Goal: Task Accomplishment & Management: Complete application form

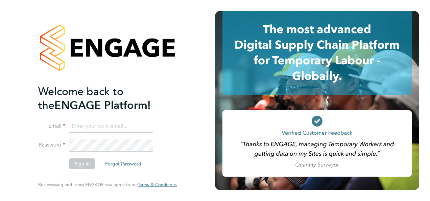
type input "[EMAIL_ADDRESS][DOMAIN_NAME]"
click at [179, 134] on div "Welcome back to the ENGAGE Platform! Email [EMAIL_ADDRESS][DOMAIN_NAME] Passwor…" at bounding box center [108, 100] width 166 height 201
click at [81, 163] on button "Sign In" at bounding box center [82, 163] width 26 height 11
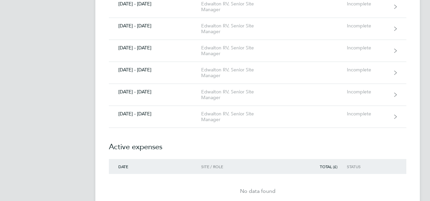
scroll to position [792, 0]
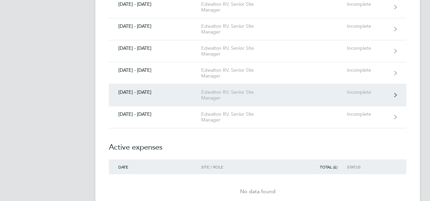
click at [275, 92] on div "Edwalton RV, Senior Site Manager" at bounding box center [239, 95] width 77 height 12
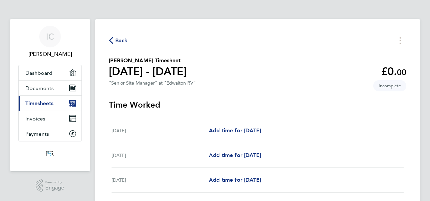
click at [293, 134] on div "Add time for [DATE] Add time for [DATE]" at bounding box center [306, 131] width 195 height 8
click at [256, 129] on span "Add time for [DATE]" at bounding box center [235, 130] width 52 height 6
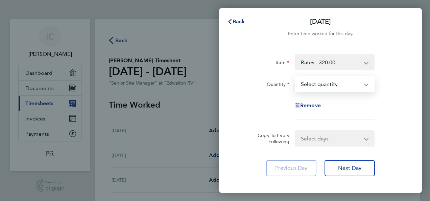
click at [366, 85] on select "Select quantity 0.5 1" at bounding box center [331, 83] width 70 height 15
select select "1"
click at [296, 76] on select "Select quantity 0.5 1" at bounding box center [331, 83] width 70 height 15
click at [366, 138] on select "Select days Day Weekday (Mon-Fri) Weekend (Sat-Sun) [DATE] [DATE] [DATE] [DATE]…" at bounding box center [331, 138] width 71 height 15
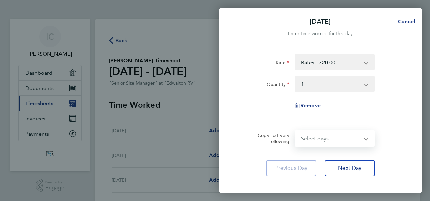
select select "WEEKDAY"
click at [296, 131] on select "Select days Day Weekday (Mon-Fri) Weekend (Sat-Sun) [DATE] [DATE] [DATE] [DATE]…" at bounding box center [331, 138] width 71 height 15
select select "[DATE]"
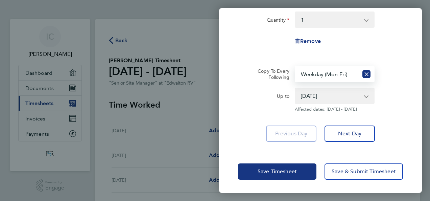
scroll to position [64, 0]
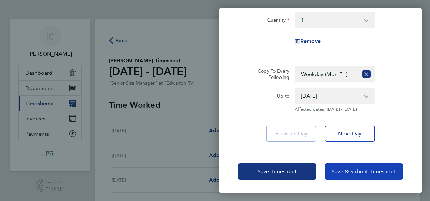
click at [337, 172] on span "Save & Submit Timesheet" at bounding box center [364, 171] width 64 height 7
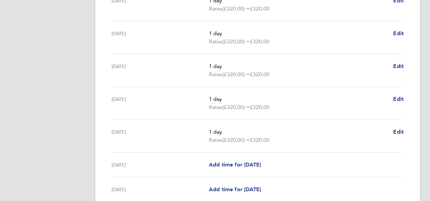
scroll to position [232, 0]
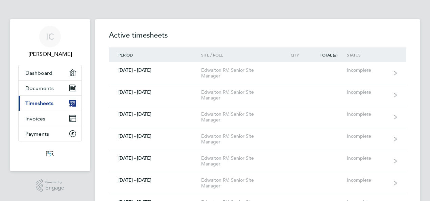
click at [60, 104] on link "Current page: Timesheets" at bounding box center [50, 103] width 63 height 15
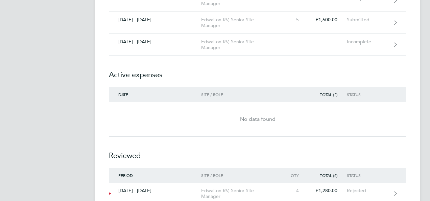
scroll to position [866, 0]
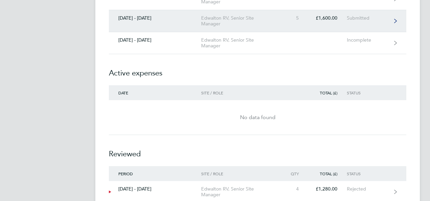
click at [224, 19] on div "Edwalton RV, Senior Site Manager" at bounding box center [239, 21] width 77 height 12
